Goal: Check status

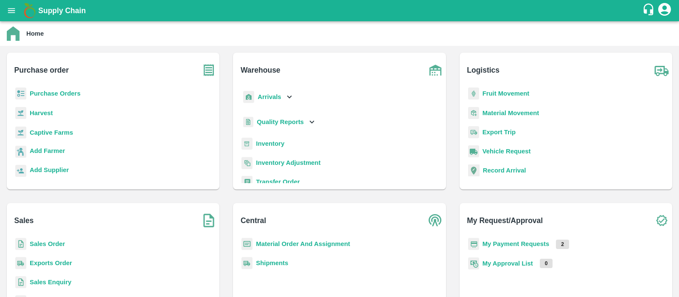
click at [264, 143] on b "Inventory" at bounding box center [270, 143] width 28 height 7
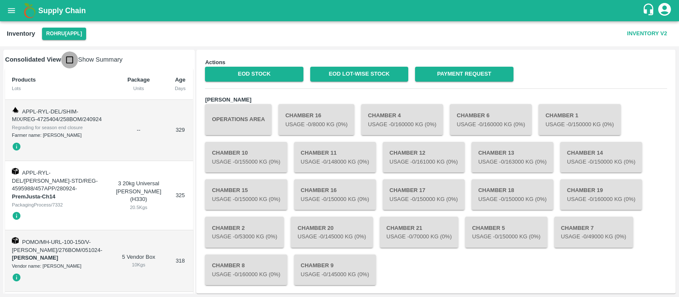
click at [70, 58] on input "checkbox" at bounding box center [69, 59] width 17 height 17
checkbox input "true"
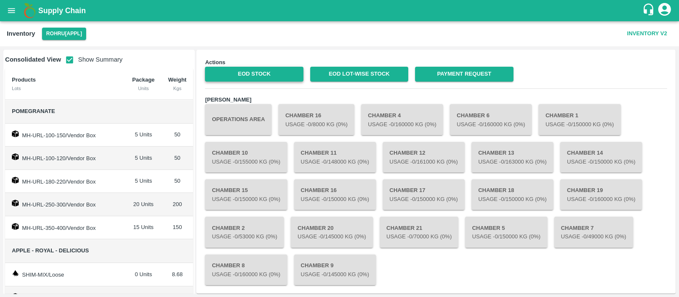
click at [269, 71] on link "EOD Stock" at bounding box center [254, 74] width 98 height 15
click at [253, 73] on link "EOD Stock" at bounding box center [254, 74] width 98 height 15
